Goal: Navigation & Orientation: Go to known website

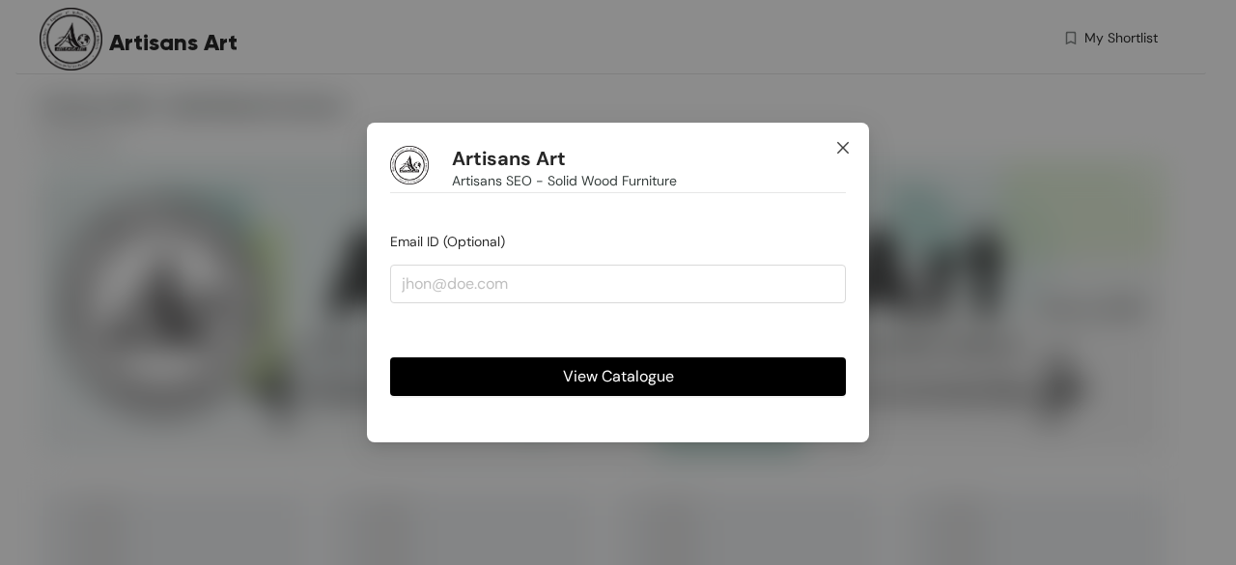
click at [845, 150] on icon "close" at bounding box center [842, 147] width 15 height 15
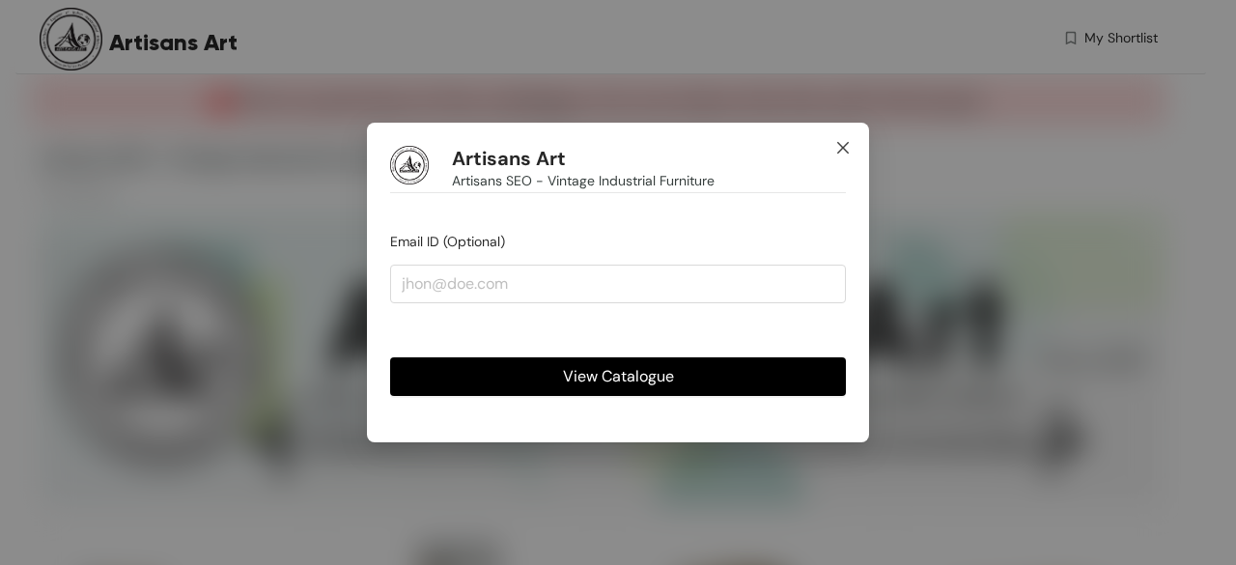
click at [849, 144] on icon "close" at bounding box center [842, 147] width 15 height 15
